Goal: Information Seeking & Learning: Learn about a topic

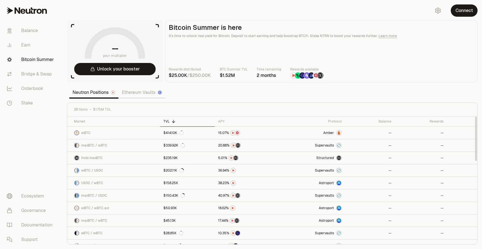
click at [143, 91] on link "Ethereum Vaults" at bounding box center [142, 92] width 47 height 11
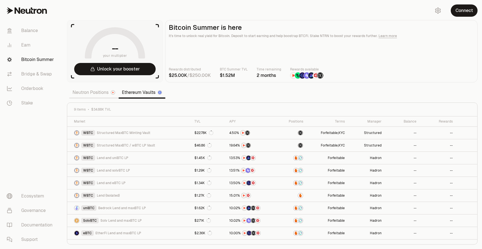
click at [105, 93] on link "Neutron Positions" at bounding box center [93, 92] width 49 height 11
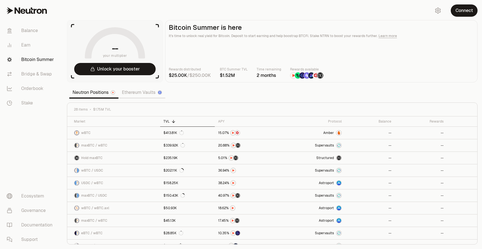
click at [150, 95] on link "Ethereum Vaults" at bounding box center [142, 92] width 47 height 11
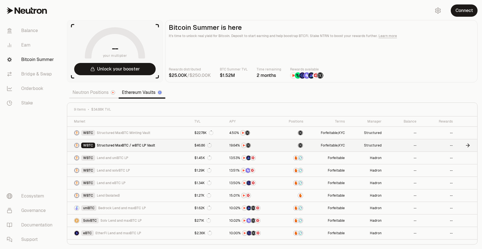
click at [152, 146] on span "Structured MaxBTC / wBTC LP Vault" at bounding box center [126, 145] width 58 height 4
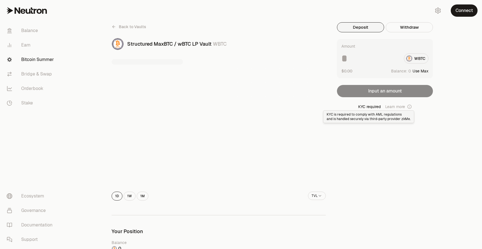
click at [410, 107] on icon at bounding box center [409, 107] width 4 height 4
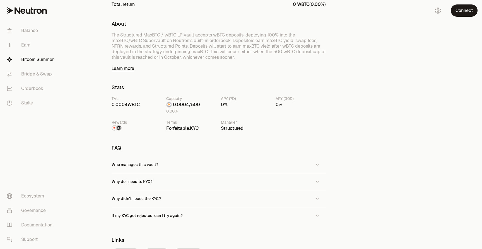
scroll to position [315, 0]
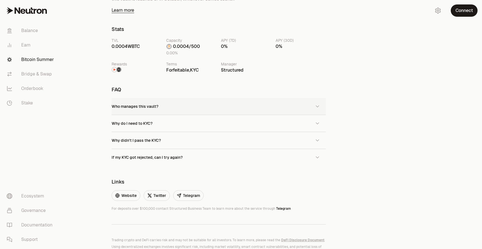
click at [231, 106] on button "Who manages this vault?" at bounding box center [219, 106] width 214 height 17
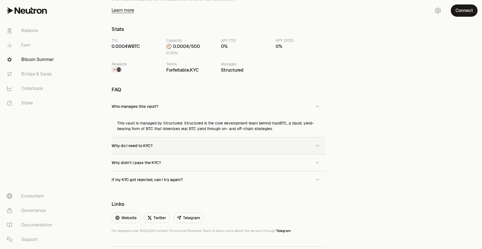
click at [205, 148] on button "Why do I need to KYC?" at bounding box center [219, 146] width 214 height 17
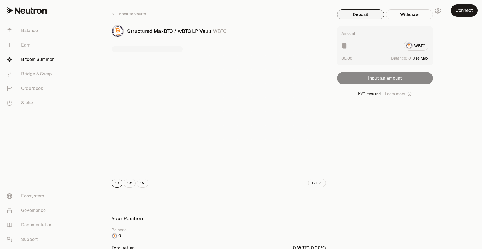
scroll to position [0, 0]
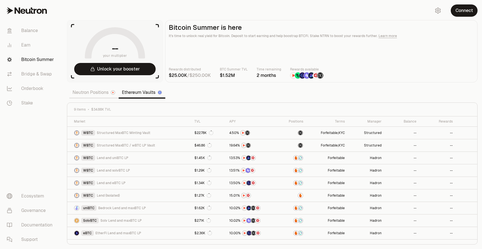
click at [101, 94] on link "Neutron Positions" at bounding box center [93, 92] width 49 height 11
